Goal: Information Seeking & Learning: Check status

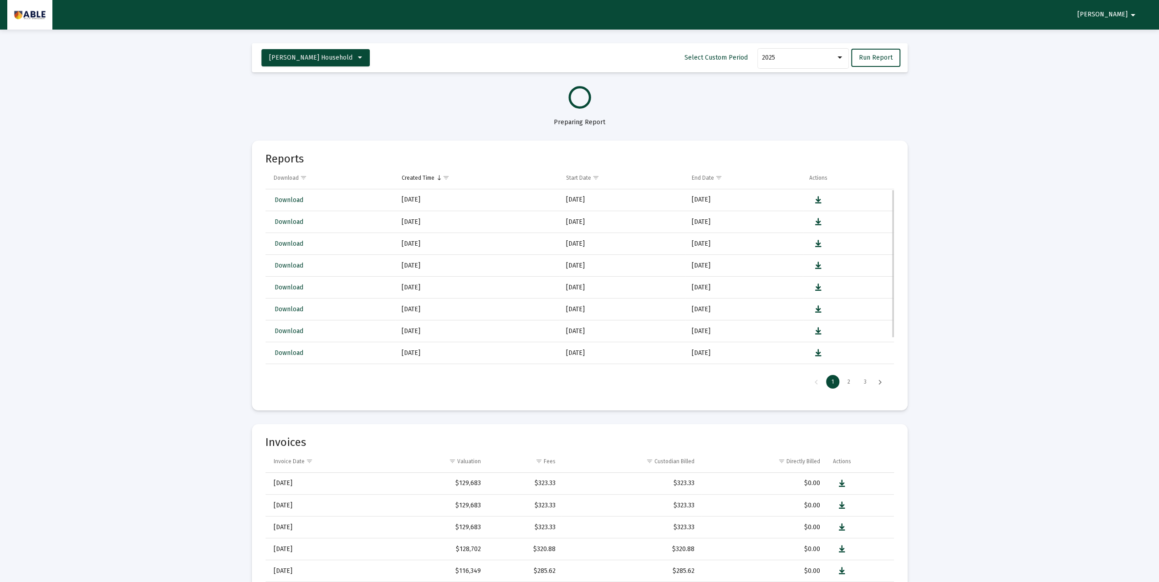
select select "View all"
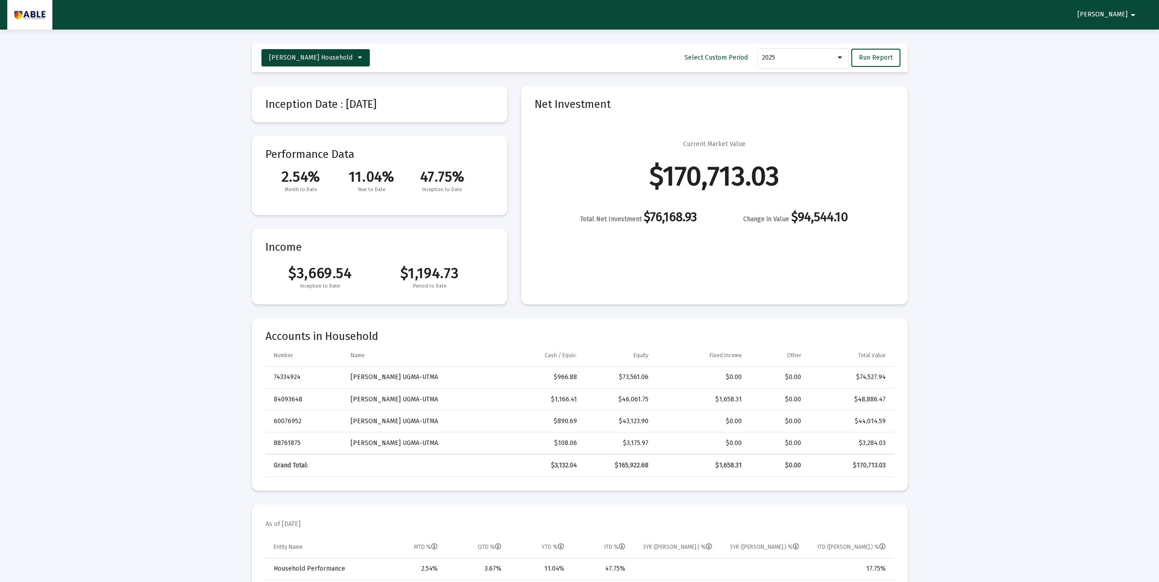
drag, startPoint x: 612, startPoint y: 216, endPoint x: 697, endPoint y: 219, distance: 84.7
click at [697, 219] on div "Total Net Investment $76,168.93" at bounding box center [638, 218] width 117 height 11
click at [697, 222] on div "Total Net Investment $76,168.93" at bounding box center [638, 218] width 117 height 11
drag, startPoint x: 700, startPoint y: 219, endPoint x: 654, endPoint y: 217, distance: 46.5
click at [654, 217] on div "Total Net Investment $76,168.93 Change in Value $94,544.10" at bounding box center [714, 218] width 359 height 11
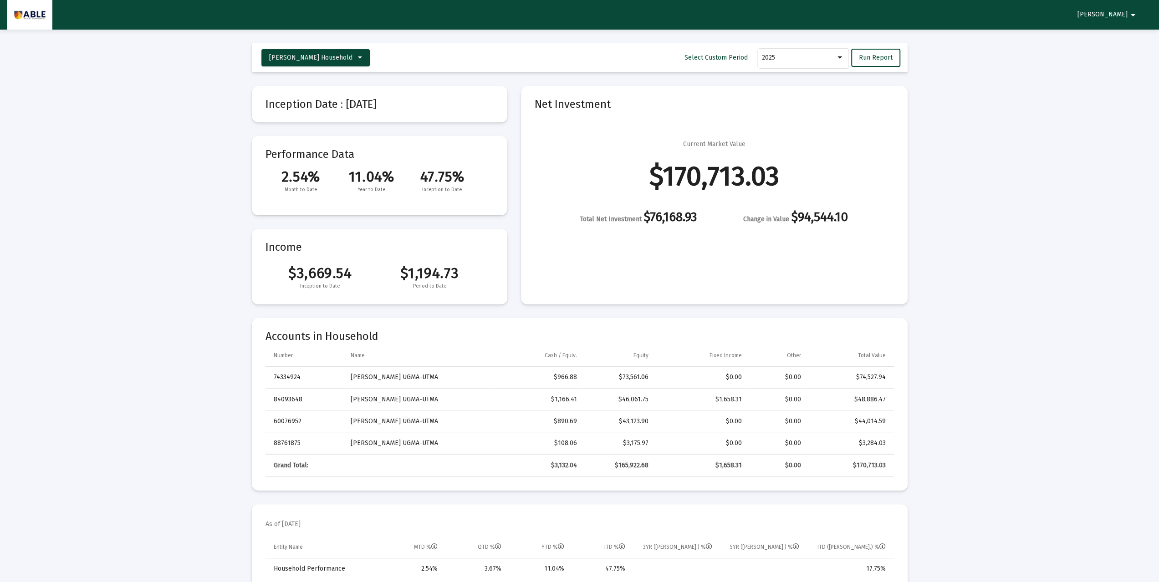
drag, startPoint x: 351, startPoint y: 175, endPoint x: 404, endPoint y: 179, distance: 53.4
click at [404, 179] on span "11.04%" at bounding box center [371, 176] width 71 height 17
click at [793, 63] on div "2025" at bounding box center [803, 57] width 82 height 22
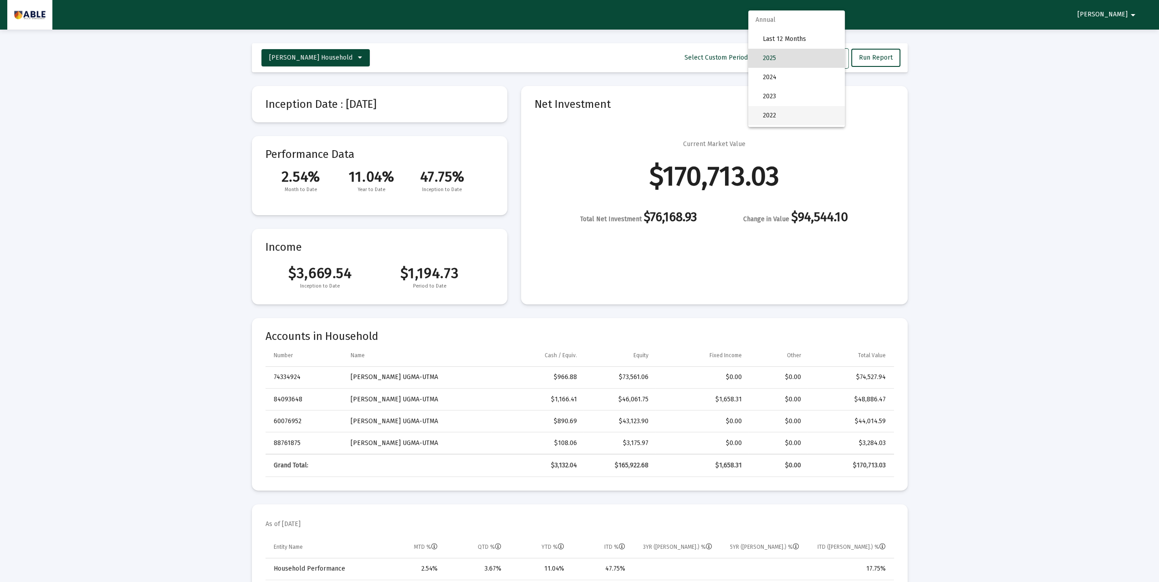
scroll to position [182, 0]
click at [977, 153] on div at bounding box center [579, 291] width 1159 height 582
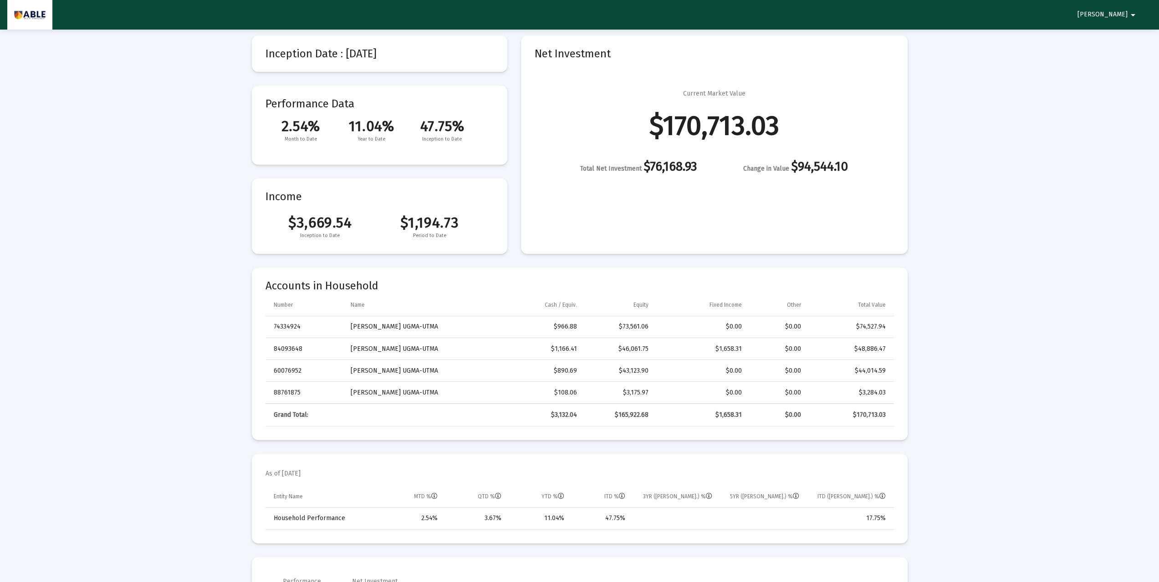
scroll to position [0, 0]
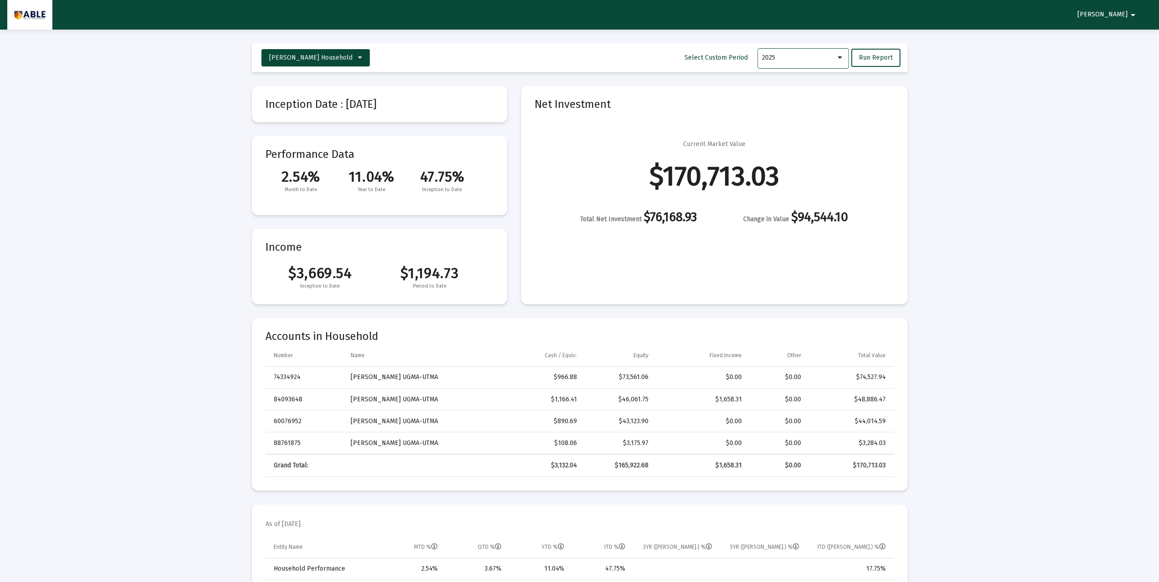
click at [830, 59] on div "2025" at bounding box center [799, 57] width 74 height 7
click at [992, 176] on div at bounding box center [579, 291] width 1159 height 582
click at [808, 64] on div "2025" at bounding box center [803, 57] width 82 height 22
click at [1038, 133] on div at bounding box center [579, 291] width 1159 height 582
click at [812, 68] on div "2025" at bounding box center [803, 57] width 82 height 22
